Goal: Check status: Check status

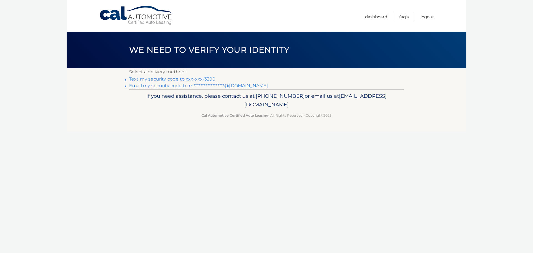
click at [202, 80] on link "Text my security code to xxx-xxx-3390" at bounding box center [172, 78] width 86 height 5
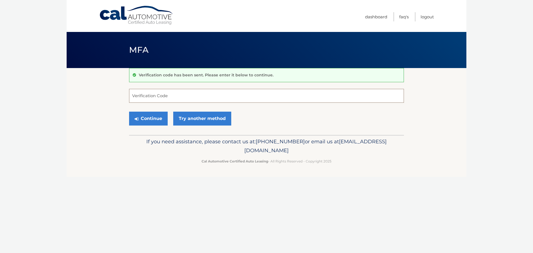
click at [192, 98] on input "Verification Code" at bounding box center [266, 96] width 275 height 14
type input "181218"
click at [154, 119] on button "Continue" at bounding box center [148, 119] width 39 height 14
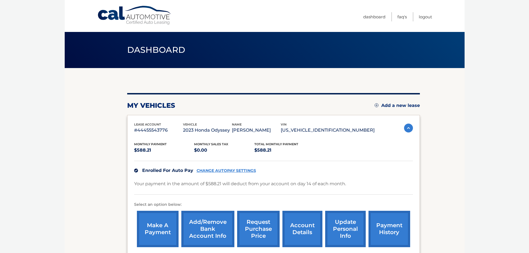
scroll to position [63, 0]
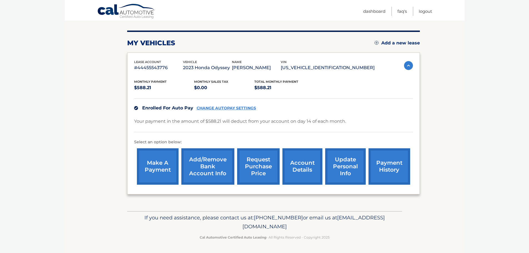
click at [389, 169] on link "payment history" at bounding box center [390, 166] width 42 height 36
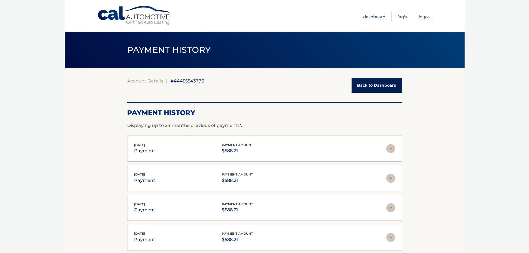
click at [378, 18] on link "Dashboard" at bounding box center [374, 16] width 22 height 9
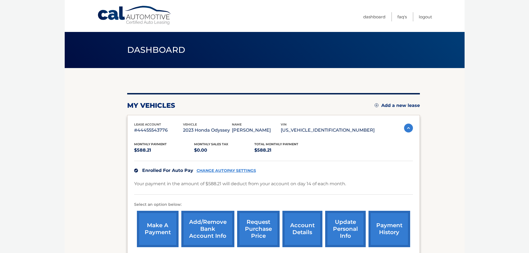
click at [305, 217] on link "account details" at bounding box center [303, 229] width 40 height 36
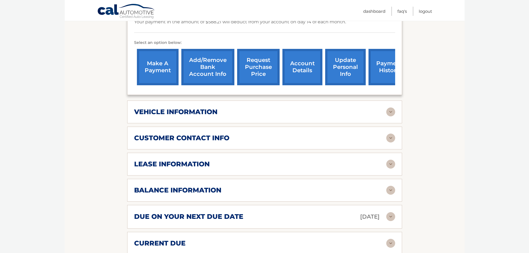
scroll to position [182, 0]
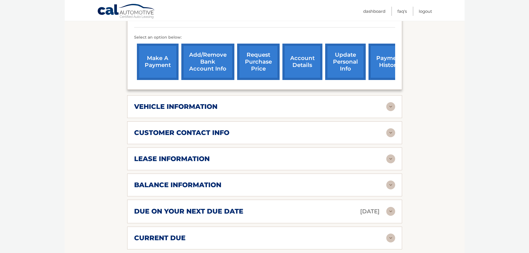
click at [273, 181] on div "balance information" at bounding box center [260, 185] width 252 height 8
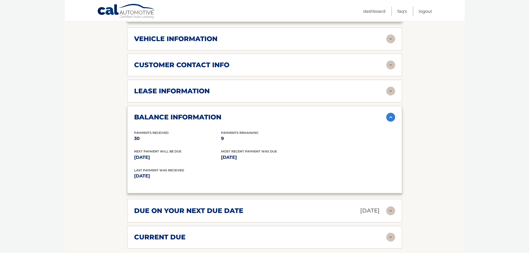
scroll to position [254, 0]
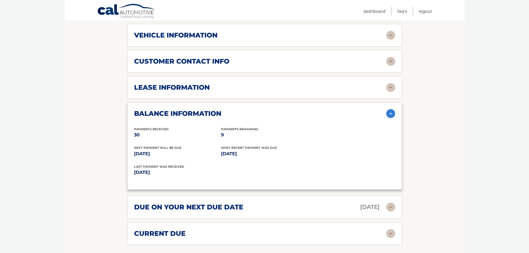
click at [309, 229] on div "current due" at bounding box center [260, 233] width 252 height 8
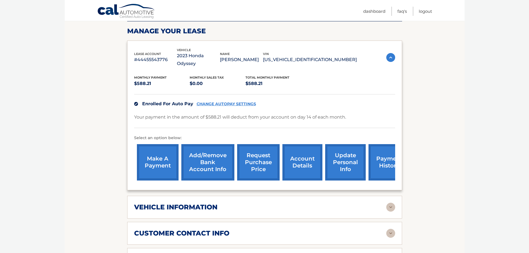
scroll to position [80, 0]
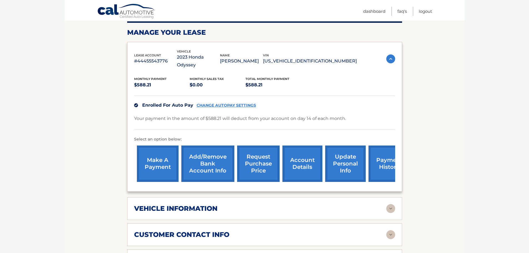
click at [257, 158] on link "request purchase price" at bounding box center [258, 164] width 43 height 36
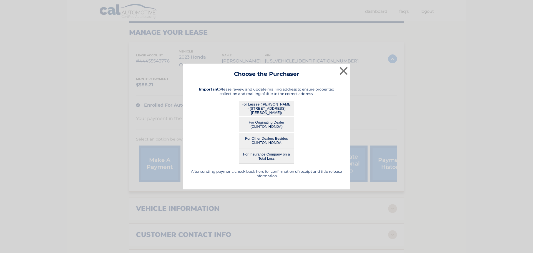
click at [271, 124] on button "For Originating Dealer (CLINTON HONDA)" at bounding box center [267, 124] width 56 height 15
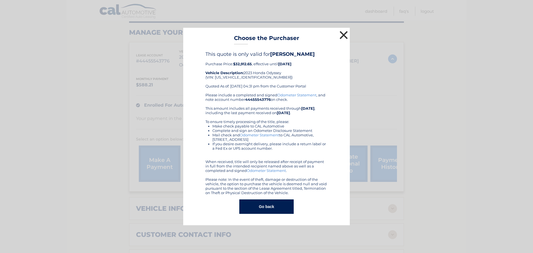
click at [345, 35] on button "×" at bounding box center [343, 34] width 11 height 11
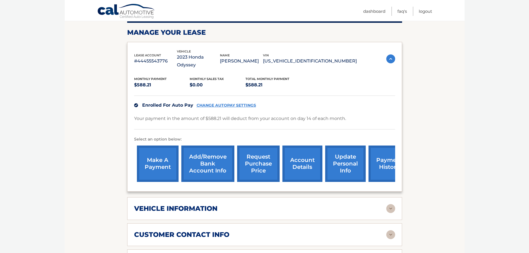
click at [266, 156] on link "request purchase price" at bounding box center [258, 164] width 43 height 36
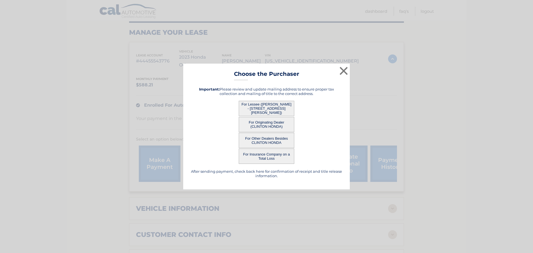
click at [271, 125] on button "For Originating Dealer (CLINTON HONDA)" at bounding box center [267, 124] width 56 height 15
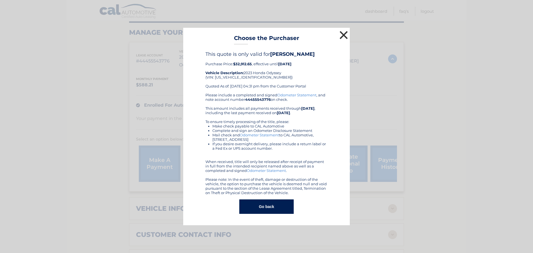
click at [347, 35] on button "×" at bounding box center [343, 34] width 11 height 11
